Goal: Information Seeking & Learning: Learn about a topic

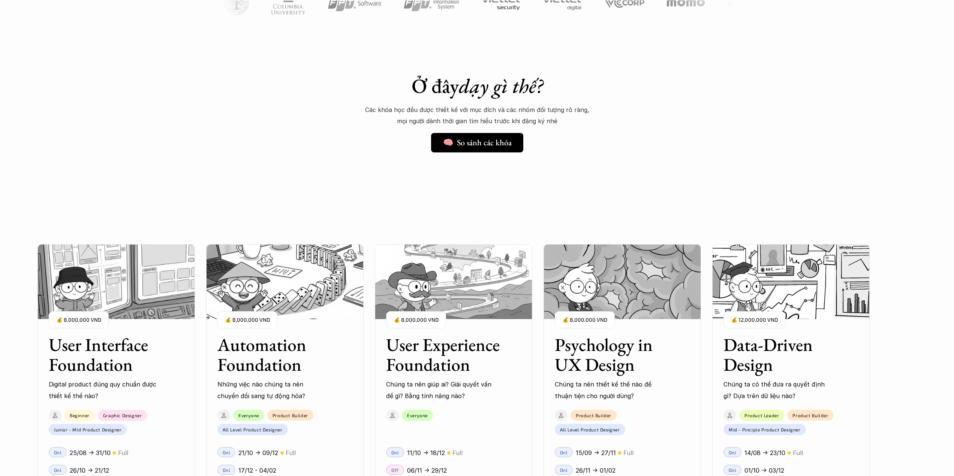
scroll to position [750, 0]
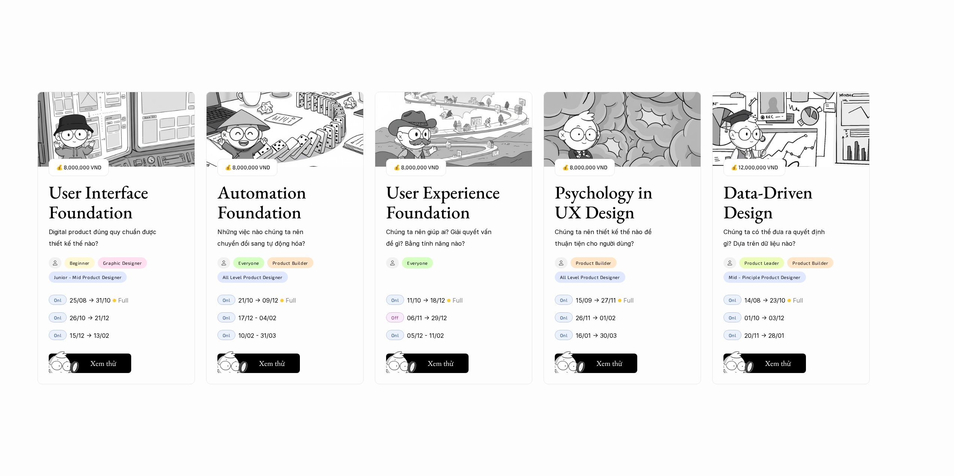
drag, startPoint x: 645, startPoint y: 213, endPoint x: 561, endPoint y: 218, distance: 84.1
click at [561, 218] on div "User Interface Foundation Digital product đúng quy chuẩn được thiết kế thế nào?…" at bounding box center [476, 238] width 879 height 476
drag, startPoint x: 596, startPoint y: 200, endPoint x: 611, endPoint y: 198, distance: 14.8
click at [554, 199] on div "User Interface Foundation Digital product đúng quy chuẩn được thiết kế thế nào?…" at bounding box center [476, 238] width 879 height 476
drag, startPoint x: 632, startPoint y: 216, endPoint x: 568, endPoint y: 196, distance: 66.4
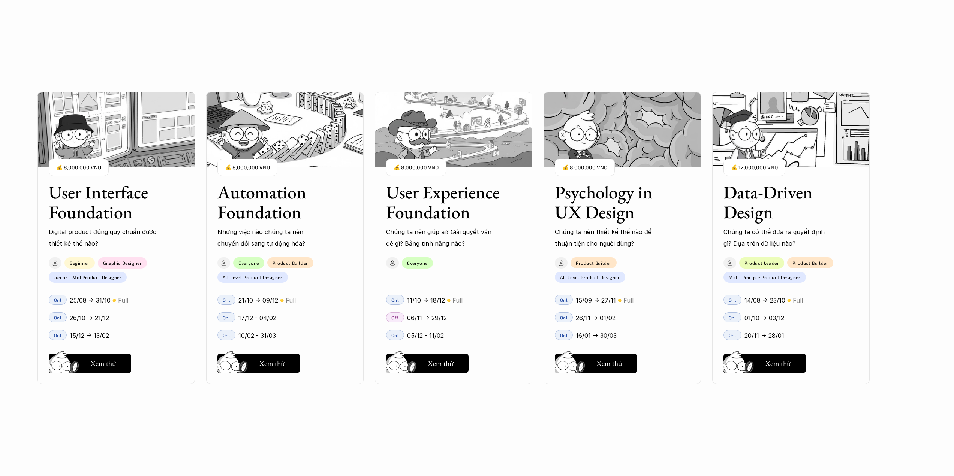
click at [565, 195] on div "User Interface Foundation Digital product đúng quy chuẩn được thiết kế thế nào?…" at bounding box center [476, 238] width 879 height 476
drag, startPoint x: 634, startPoint y: 213, endPoint x: 636, endPoint y: 217, distance: 5.4
click at [634, 214] on h3 "Psychology in UX Design" at bounding box center [613, 203] width 116 height 40
click at [650, 228] on p "Chúng ta nên thiết kế thế nào để thuận tiện cho người dùng?" at bounding box center [609, 237] width 109 height 23
drag, startPoint x: 634, startPoint y: 215, endPoint x: 563, endPoint y: 194, distance: 74.0
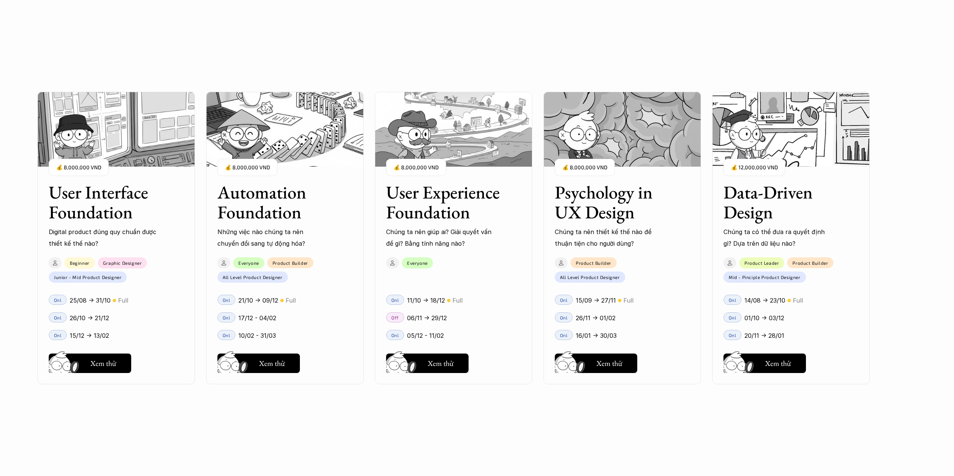
click at [555, 202] on div "User Interface Foundation Digital product đúng quy chuẩn được thiết kế thế nào?…" at bounding box center [476, 238] width 879 height 476
drag, startPoint x: 558, startPoint y: 194, endPoint x: 649, endPoint y: 217, distance: 93.8
click at [650, 225] on div "User Interface Foundation Digital product đúng quy chuẩn được thiết kế thế nào?…" at bounding box center [476, 238] width 879 height 476
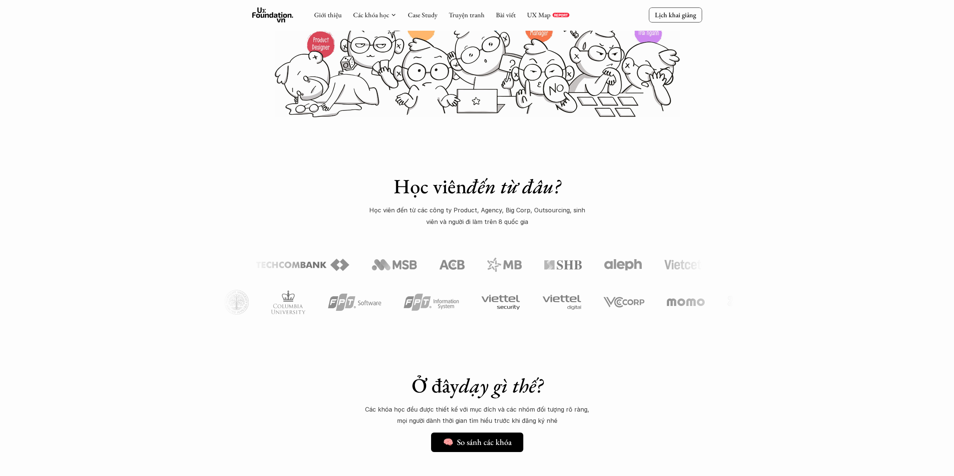
scroll to position [0, 0]
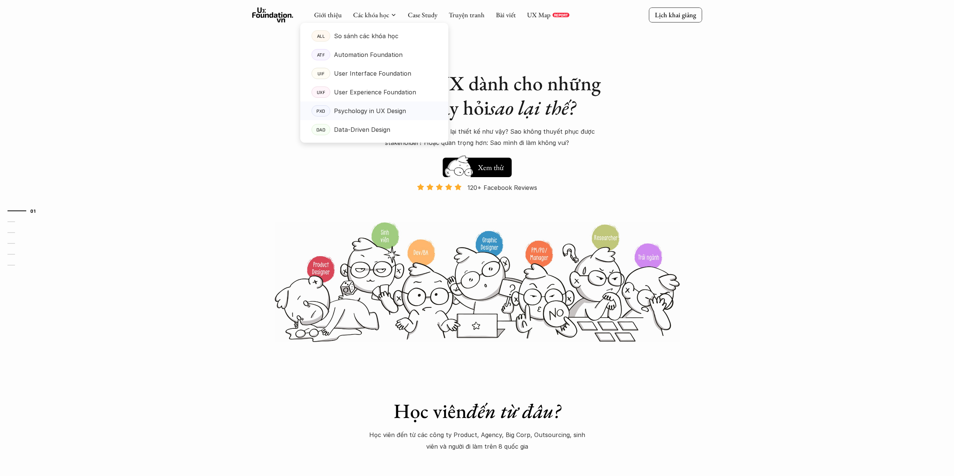
click at [362, 110] on p "Psychology in UX Design" at bounding box center [370, 110] width 72 height 11
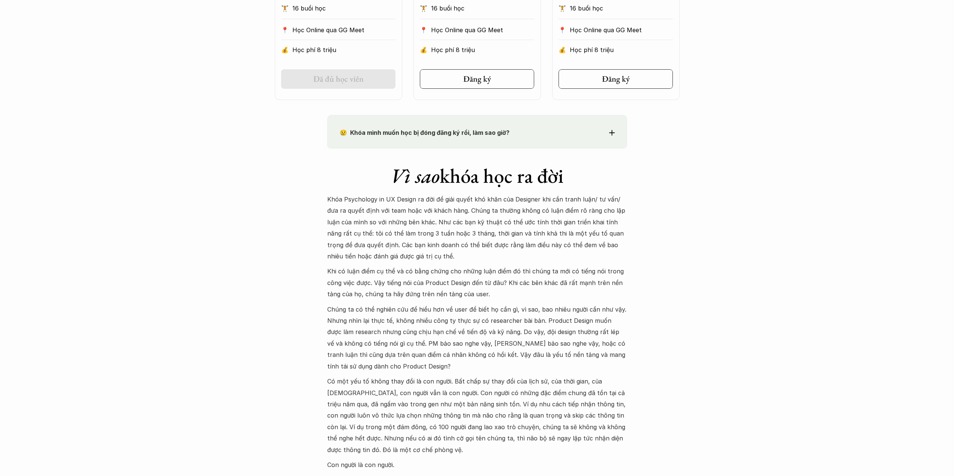
scroll to position [562, 0]
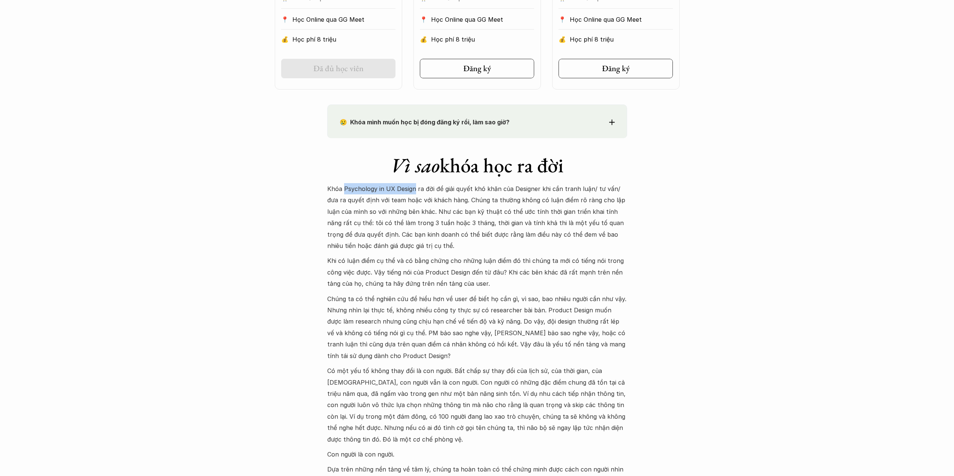
drag, startPoint x: 413, startPoint y: 187, endPoint x: 390, endPoint y: 181, distance: 24.4
click at [344, 189] on p "Khóa Psychology in UX Design ra đời để giải quyết khó khăn của Designer khi cần…" at bounding box center [477, 217] width 300 height 68
copy p "Psychology in UX Design"
